Goal: Task Accomplishment & Management: Use online tool/utility

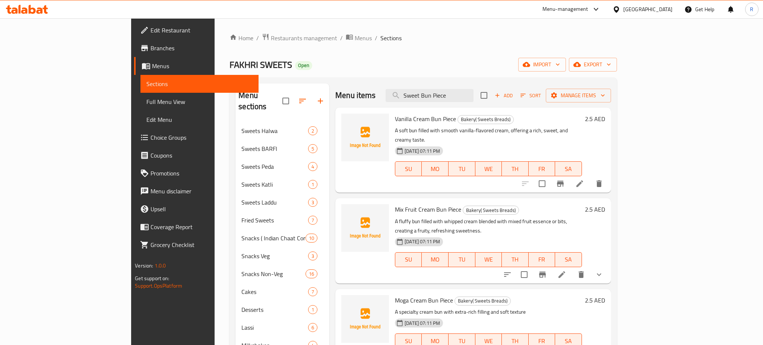
click at [650, 7] on div "[GEOGRAPHIC_DATA]" at bounding box center [647, 9] width 49 height 8
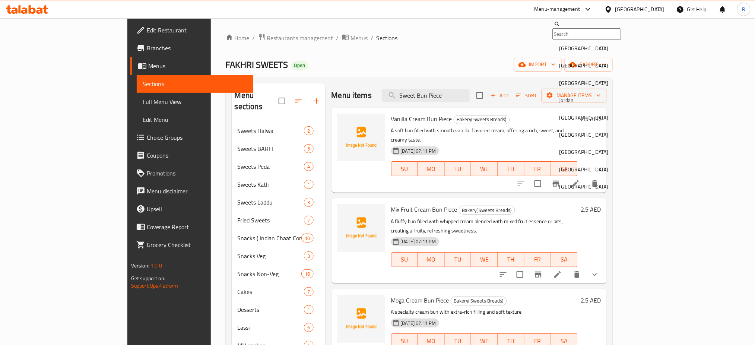
click at [580, 159] on div "[GEOGRAPHIC_DATA]" at bounding box center [609, 152] width 112 height 17
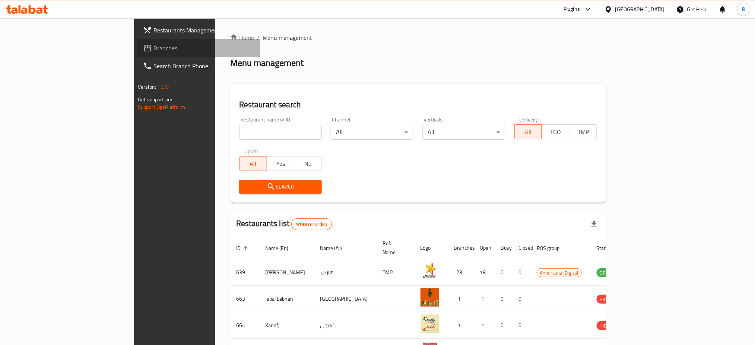
click at [153, 49] on span "Branches" at bounding box center [203, 48] width 101 height 9
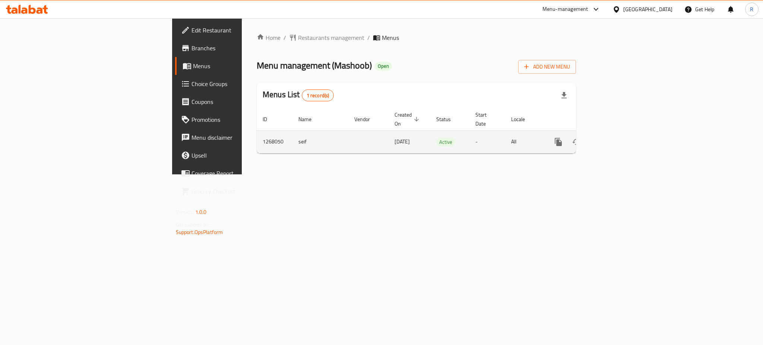
click at [616, 137] on icon "enhanced table" at bounding box center [611, 141] width 9 height 9
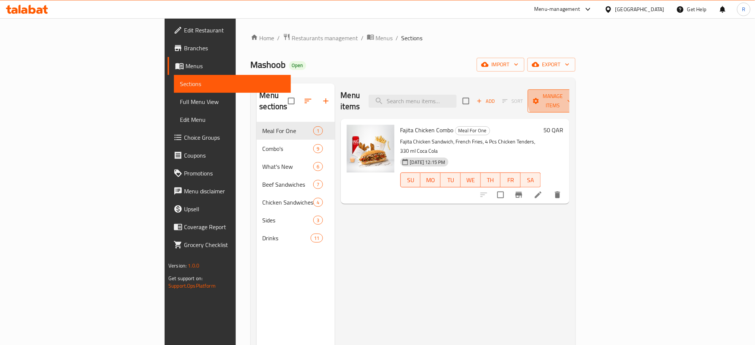
click at [572, 97] on span "Manage items" at bounding box center [553, 101] width 38 height 19
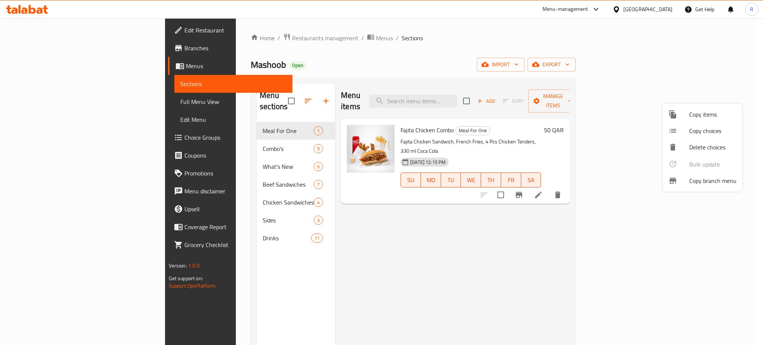
click at [706, 179] on span "Copy branch menu" at bounding box center [712, 180] width 47 height 9
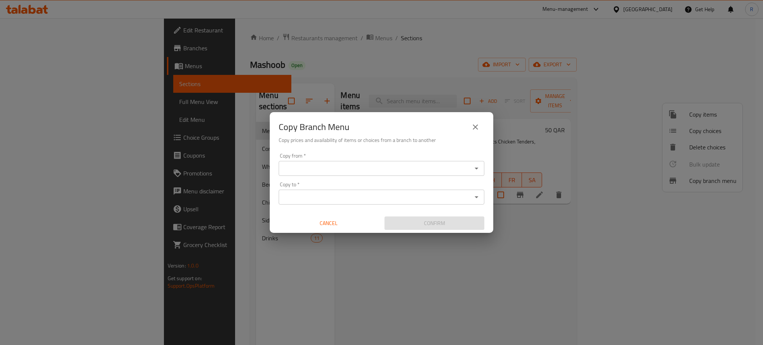
click at [313, 168] on input "Copy from   *" at bounding box center [375, 168] width 189 height 10
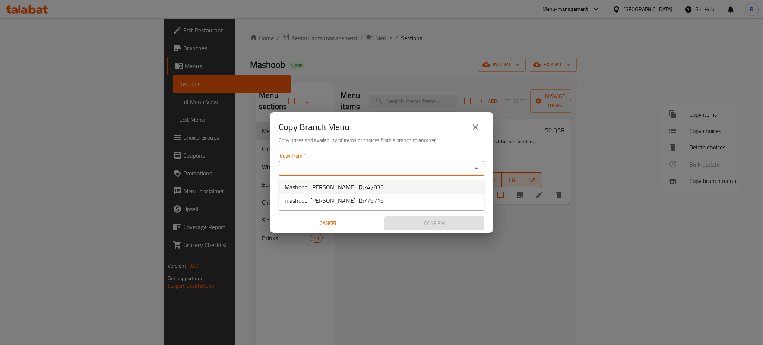
click at [313, 185] on span "Mashoob, [PERSON_NAME] ID: 747836" at bounding box center [333, 186] width 99 height 9
type input "Mashoob, [PERSON_NAME]"
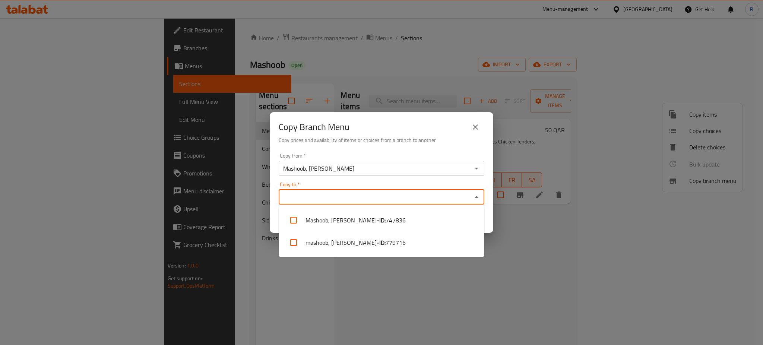
click at [313, 199] on input "Copy to   *" at bounding box center [375, 197] width 189 height 10
click at [316, 239] on li "mashoob, Al Thumama - ID: 779716" at bounding box center [381, 242] width 206 height 22
checkbox input "true"
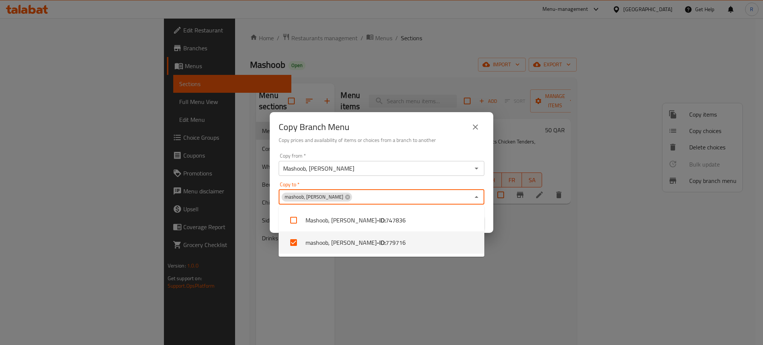
click at [490, 220] on div "Copy from   * Mashoob, [PERSON_NAME] from * Copy to   * mashoob, Al Thumama Cop…" at bounding box center [381, 191] width 223 height 83
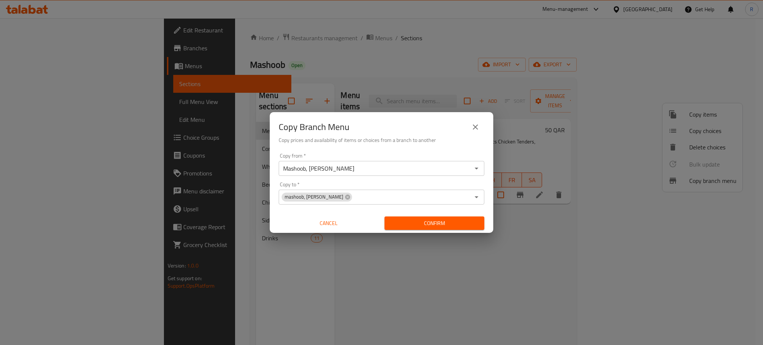
click at [427, 223] on span "Confirm" at bounding box center [434, 223] width 88 height 9
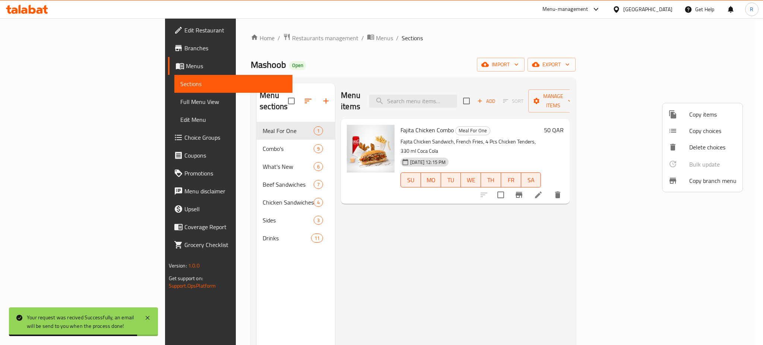
click at [500, 46] on div at bounding box center [381, 172] width 763 height 345
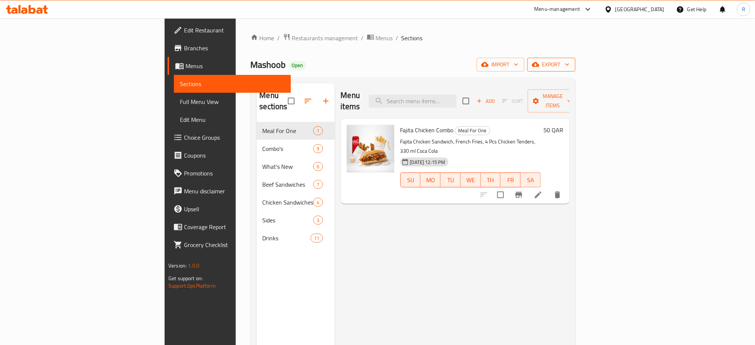
click at [569, 60] on span "export" at bounding box center [551, 64] width 36 height 9
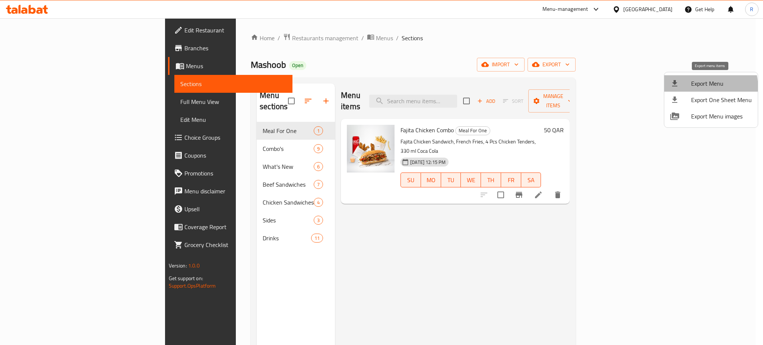
click at [688, 89] on li "Export Menu" at bounding box center [710, 83] width 93 height 16
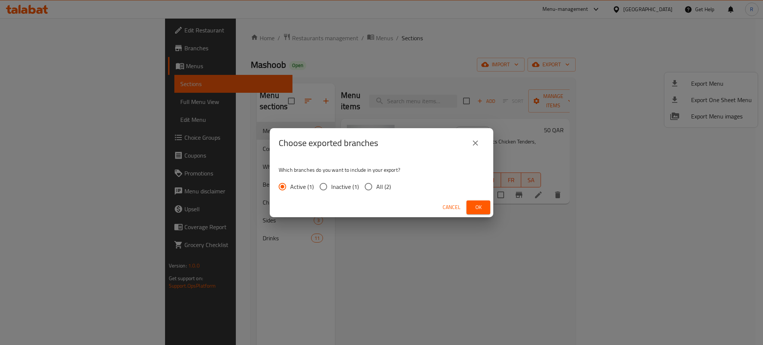
click at [375, 184] on input "All (2)" at bounding box center [368, 187] width 16 height 16
radio input "true"
click at [483, 204] on span "Ok" at bounding box center [478, 207] width 12 height 9
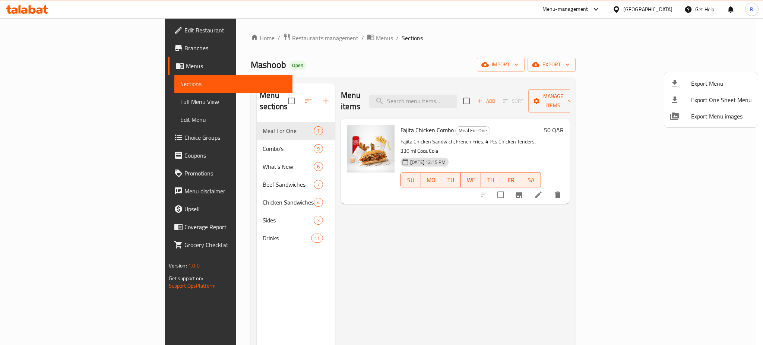
click at [415, 255] on div at bounding box center [381, 172] width 763 height 345
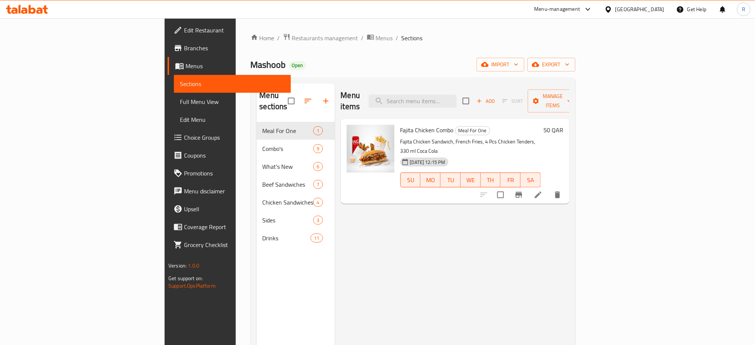
click at [28, 6] on icon at bounding box center [27, 9] width 42 height 9
